Goal: Find specific page/section: Find specific page/section

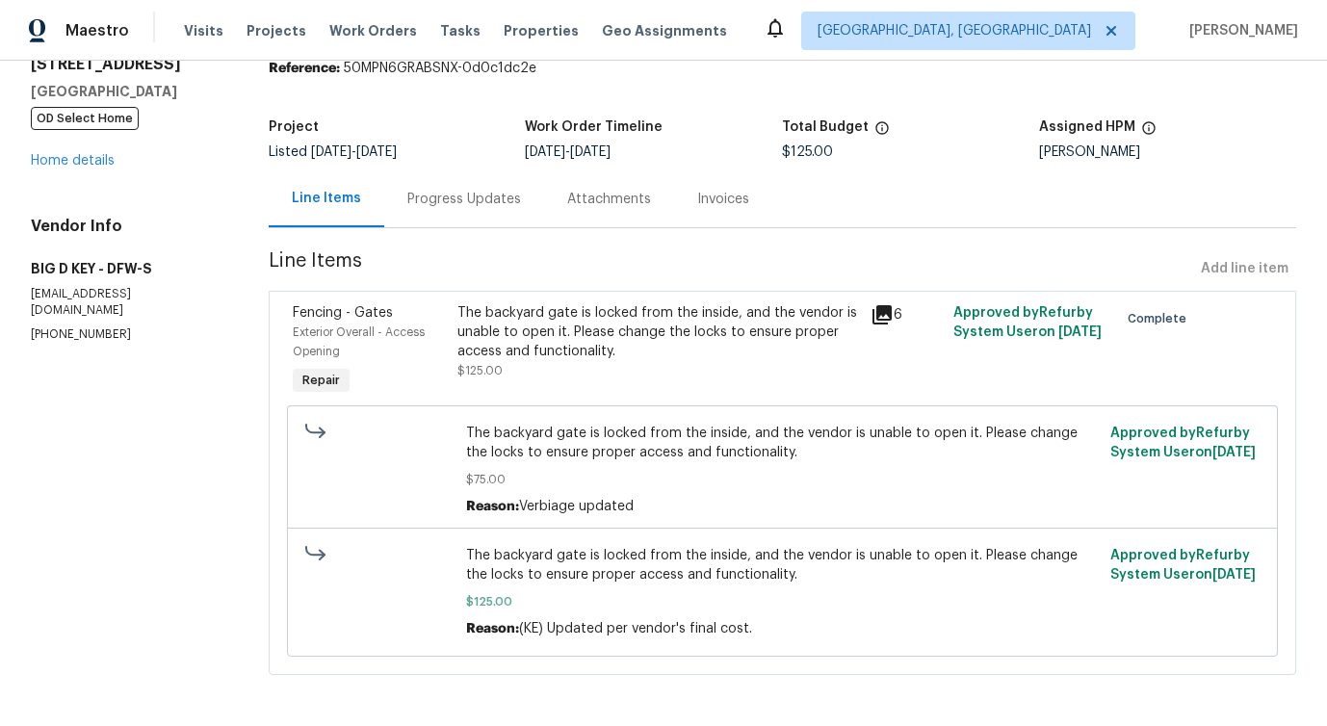
scroll to position [98, 0]
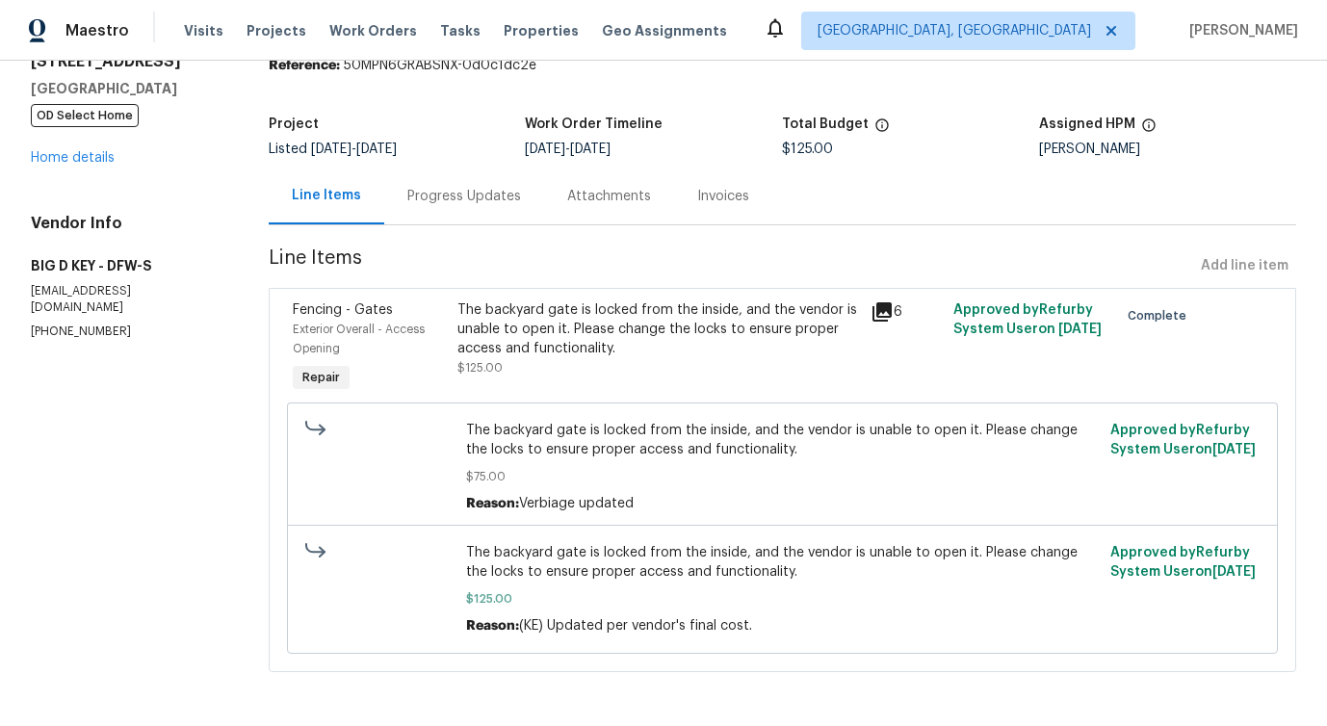
click at [434, 191] on div "Progress Updates" at bounding box center [464, 196] width 160 height 57
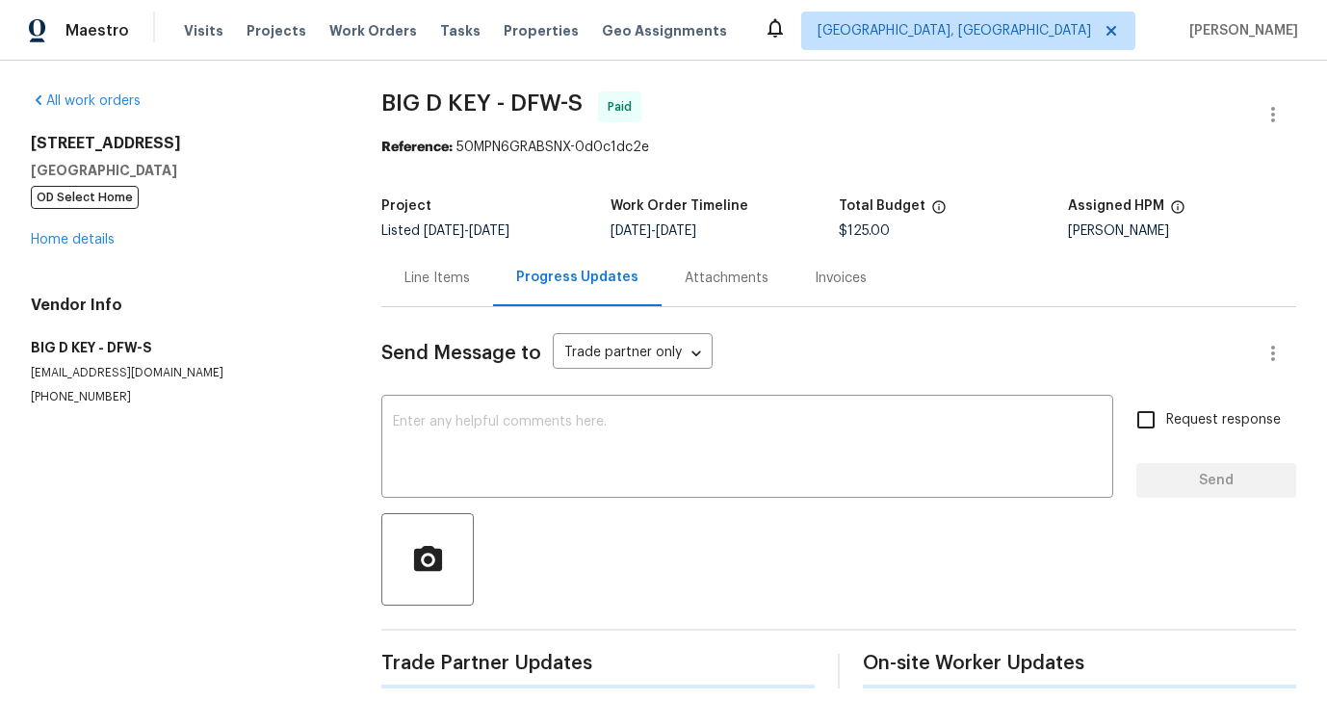
click at [509, 400] on div "x ​" at bounding box center [747, 449] width 732 height 98
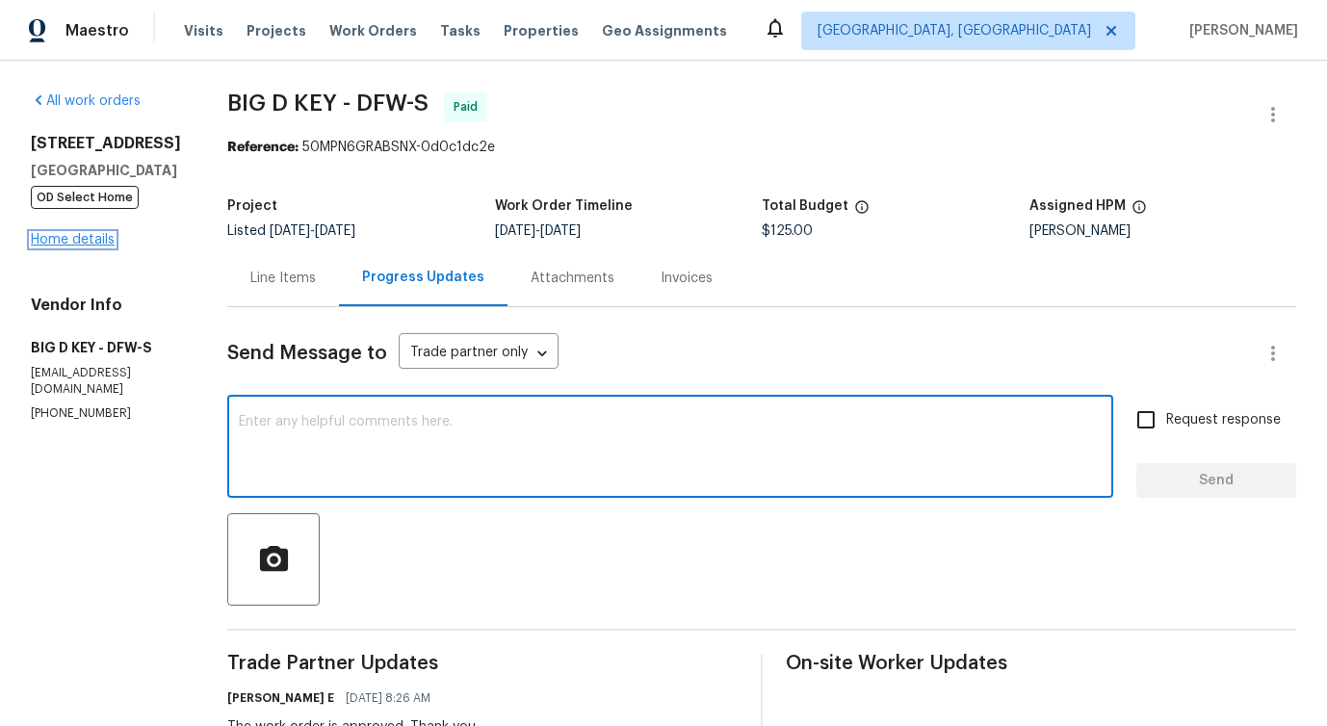
click at [77, 239] on link "Home details" at bounding box center [73, 239] width 84 height 13
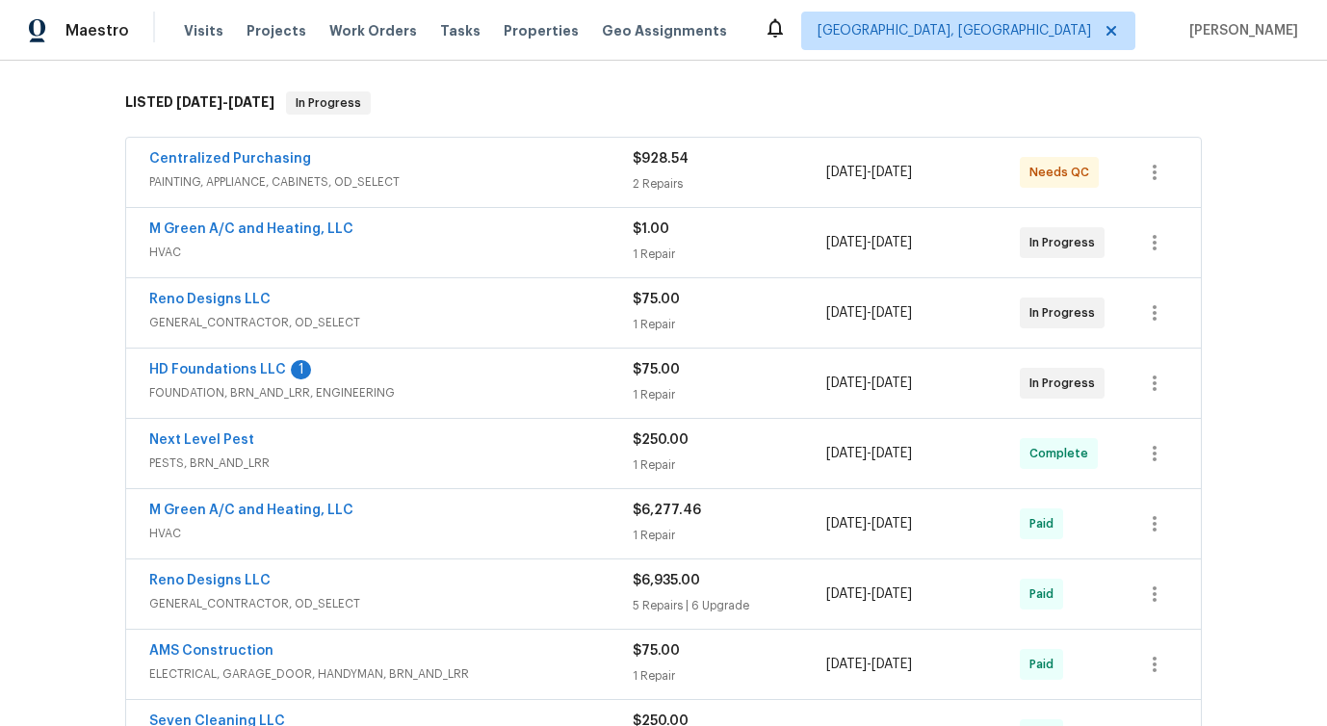
scroll to position [294, 0]
